Goal: Communication & Community: Ask a question

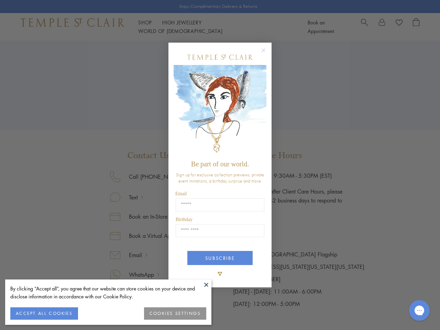
click at [220, 165] on span "Be part of our world." at bounding box center [220, 164] width 58 height 8
click at [206, 284] on button at bounding box center [206, 284] width 10 height 10
click at [44, 313] on button "ACCEPT ALL COOKIES" at bounding box center [44, 313] width 68 height 12
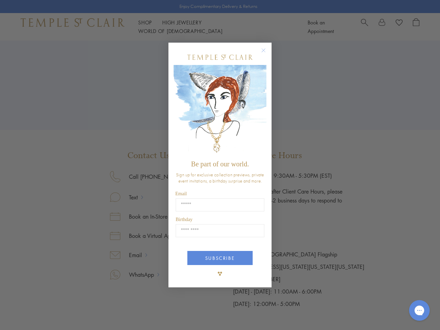
click at [175, 313] on div "Close dialog Be part of our world. Sign up for exclusive collection previews, p…" at bounding box center [220, 165] width 440 height 330
click at [267, 53] on icon "Close dialog" at bounding box center [263, 50] width 9 height 9
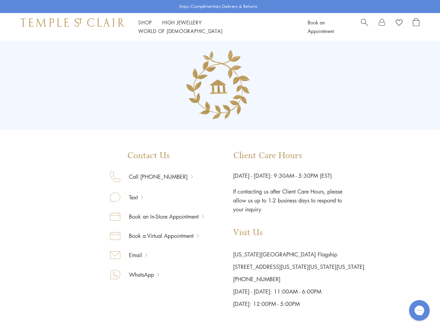
click at [220, 277] on button "SUBSCRIBE" at bounding box center [219, 284] width 65 height 14
